Goal: Entertainment & Leisure: Consume media (video, audio)

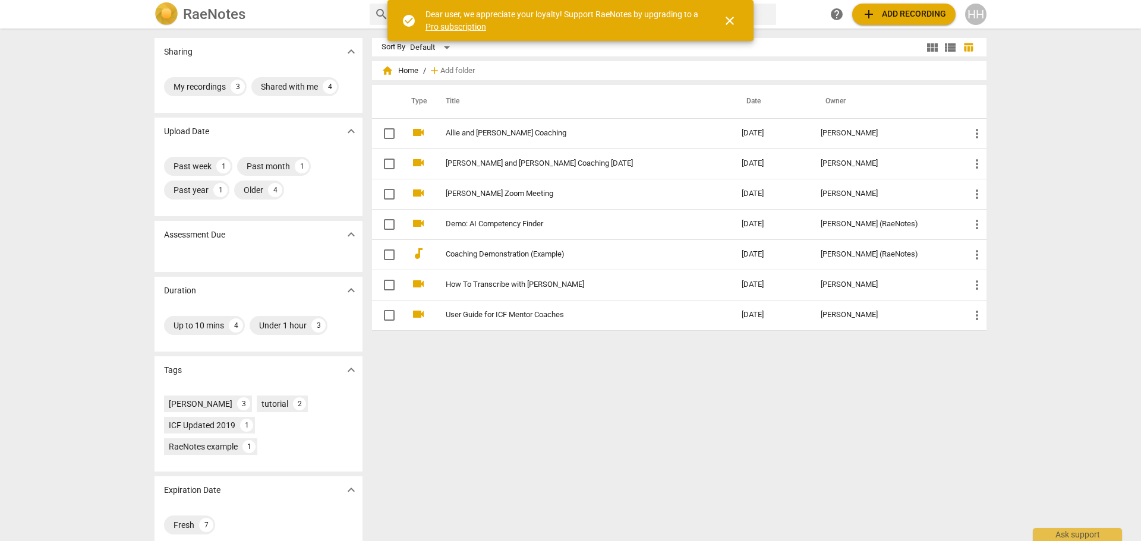
click at [541, 133] on link "Allie and [PERSON_NAME] Coaching" at bounding box center [572, 133] width 253 height 9
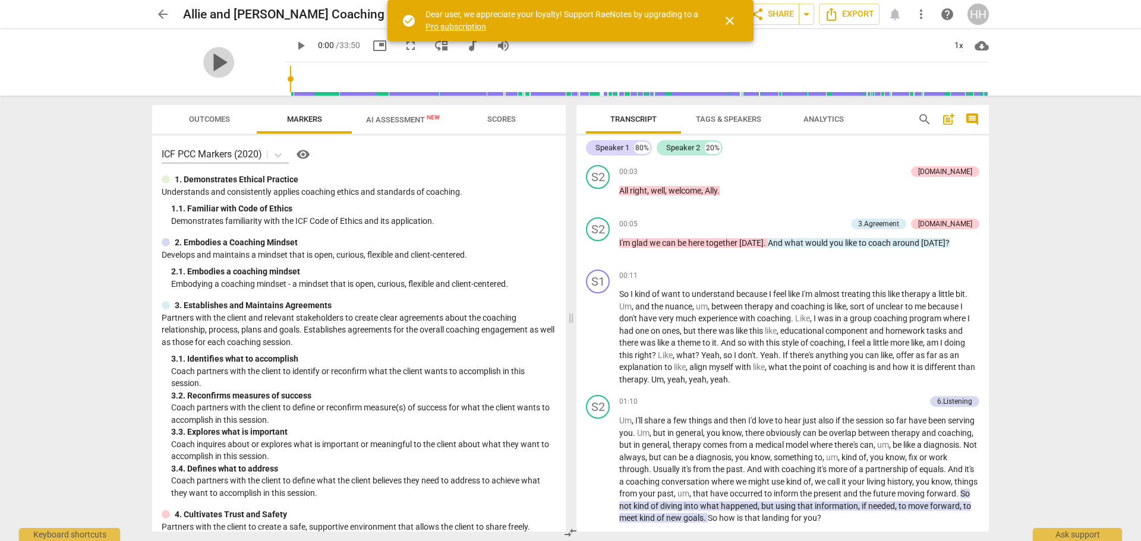
click at [218, 59] on span "play_arrow" at bounding box center [218, 62] width 31 height 31
click at [731, 19] on span "close" at bounding box center [730, 21] width 14 height 14
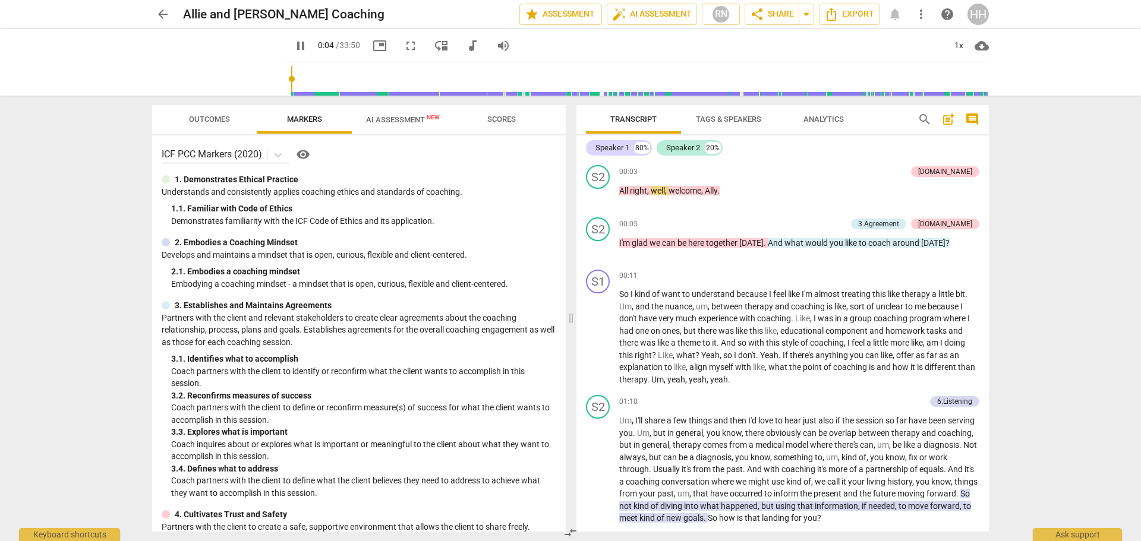
click at [0, 0] on span "pause" at bounding box center [0, 0] width 0 height 0
click at [290, 80] on input "range" at bounding box center [639, 79] width 699 height 38
click at [294, 45] on span "play_arrow" at bounding box center [301, 46] width 14 height 14
click at [294, 44] on span "pause" at bounding box center [301, 46] width 14 height 14
drag, startPoint x: 399, startPoint y: 51, endPoint x: 399, endPoint y: 123, distance: 71.9
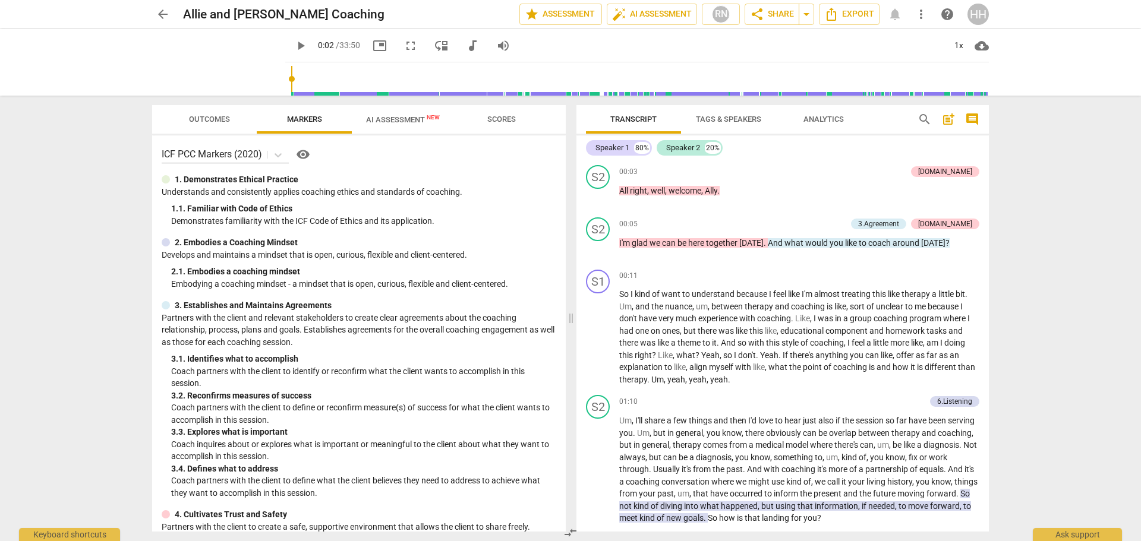
click at [404, 51] on span "fullscreen" at bounding box center [411, 46] width 14 height 14
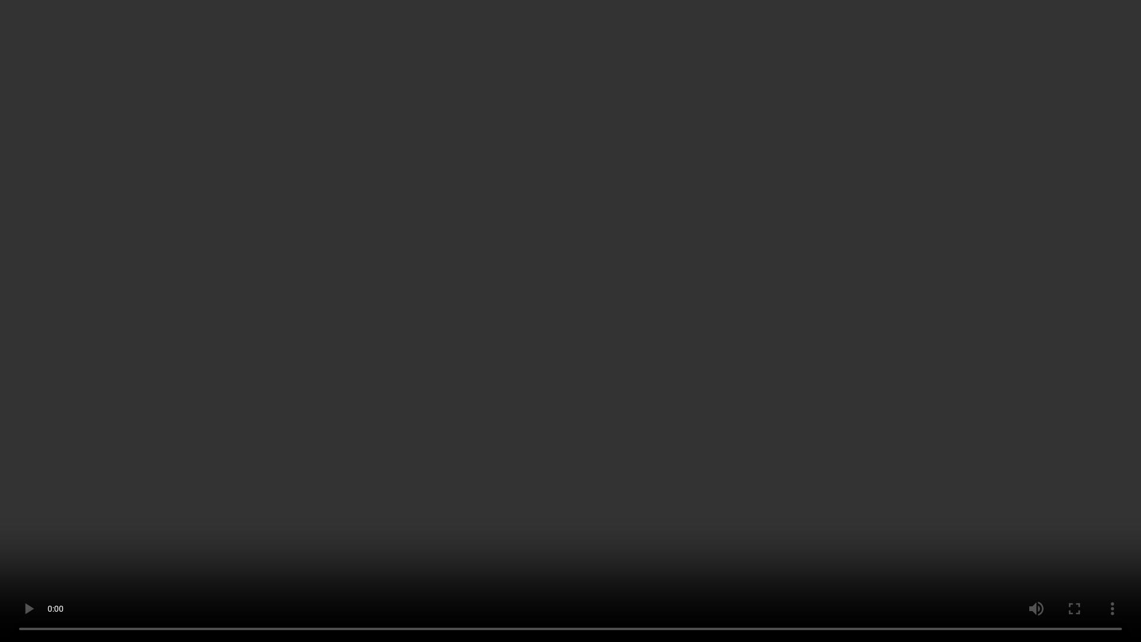
click at [43, 69] on video at bounding box center [570, 321] width 1141 height 642
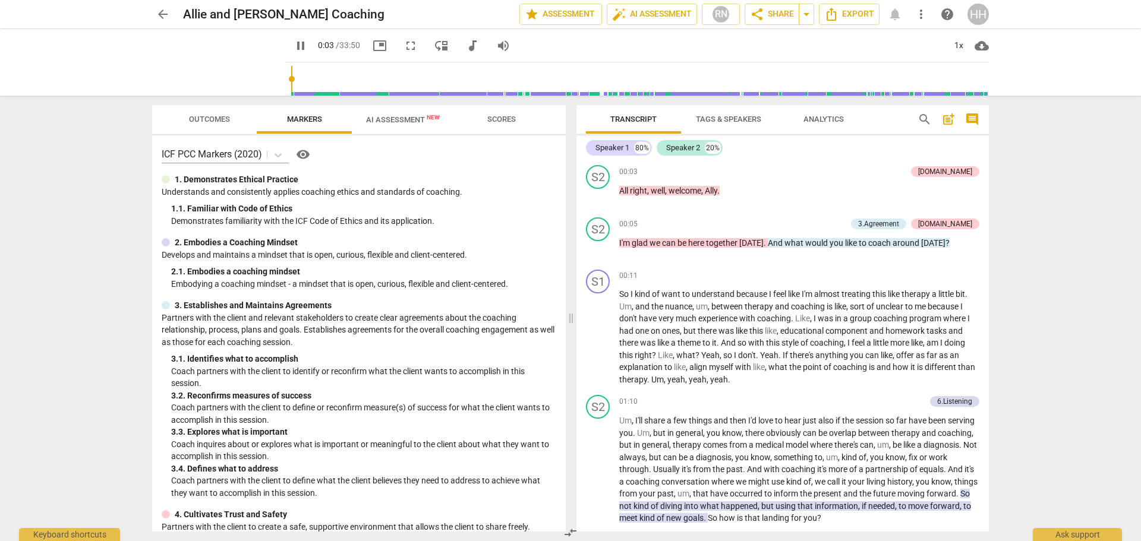
click at [290, 76] on input "range" at bounding box center [639, 79] width 699 height 38
click at [294, 47] on span "pause" at bounding box center [301, 46] width 14 height 14
type input "3"
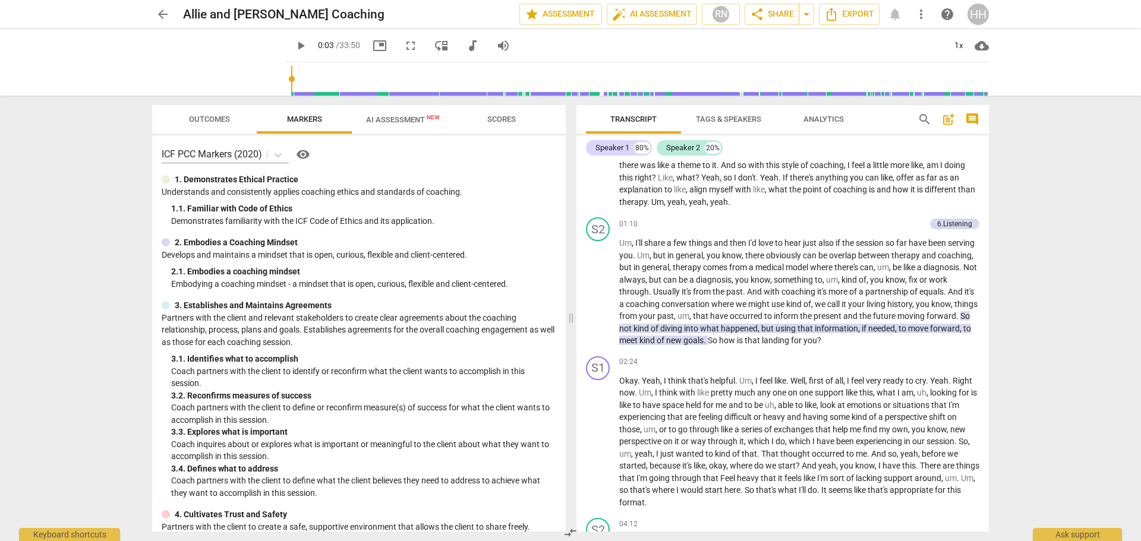
scroll to position [178, 0]
